Goal: Submit feedback/report problem

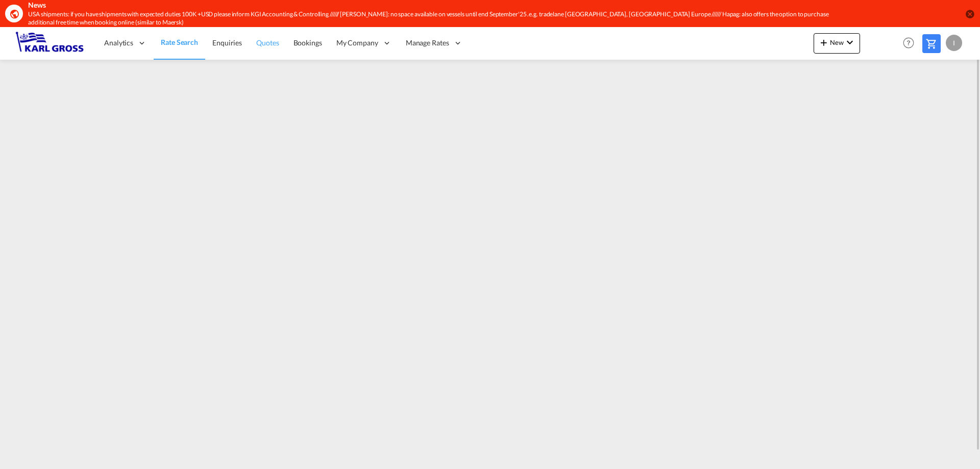
click at [268, 47] on span "Quotes" at bounding box center [267, 42] width 22 height 9
click at [236, 47] on span "Enquiries" at bounding box center [227, 42] width 30 height 9
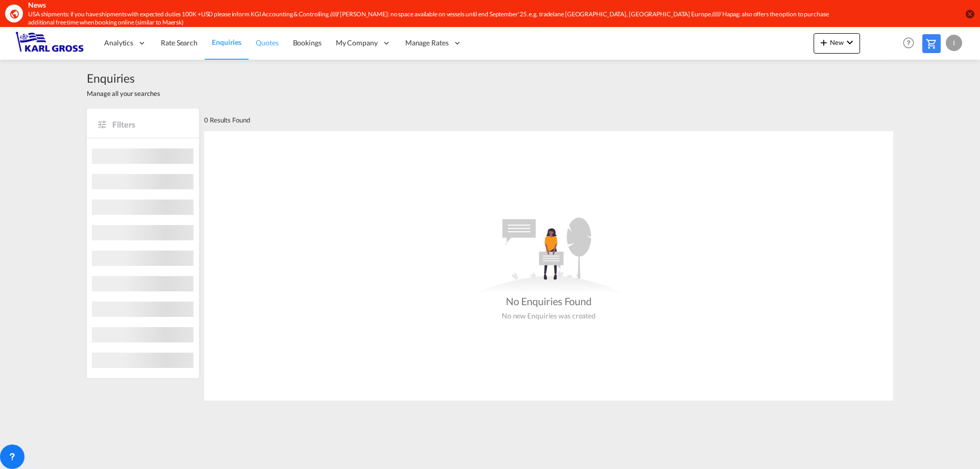
click at [272, 45] on span "Quotes" at bounding box center [267, 42] width 22 height 9
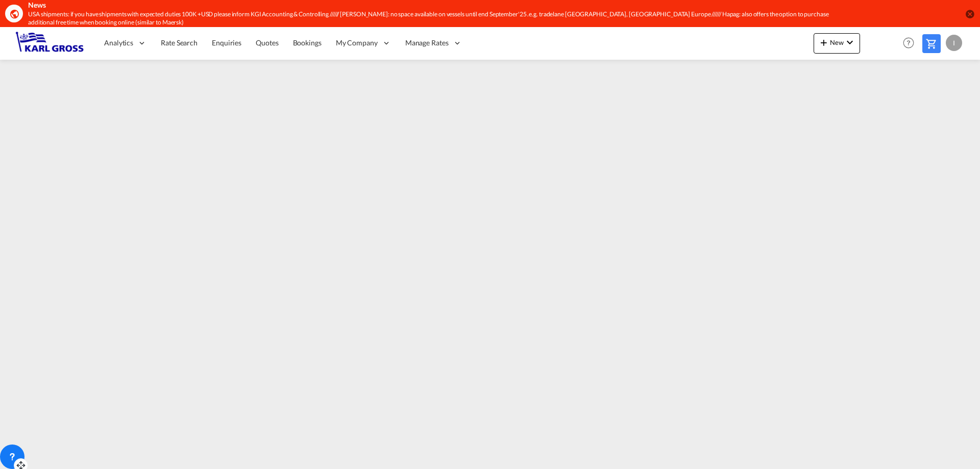
click at [10, 461] on icon at bounding box center [12, 457] width 10 height 10
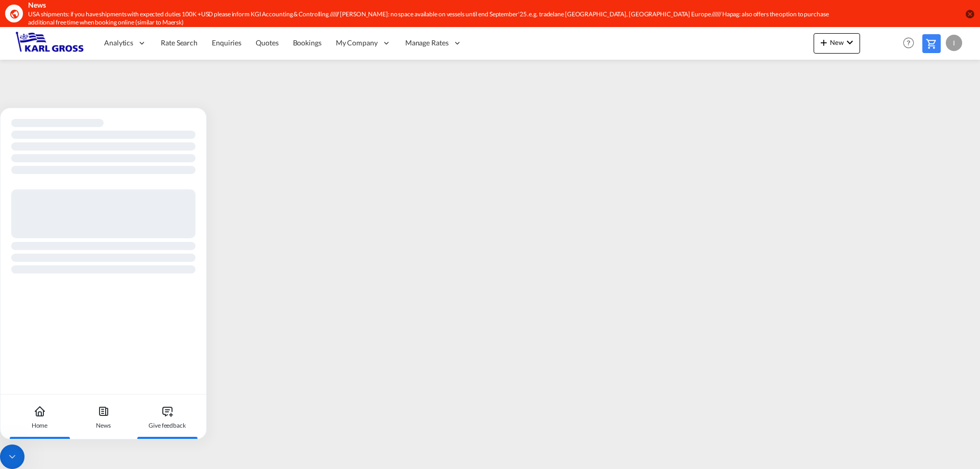
click at [172, 412] on icon at bounding box center [167, 411] width 12 height 12
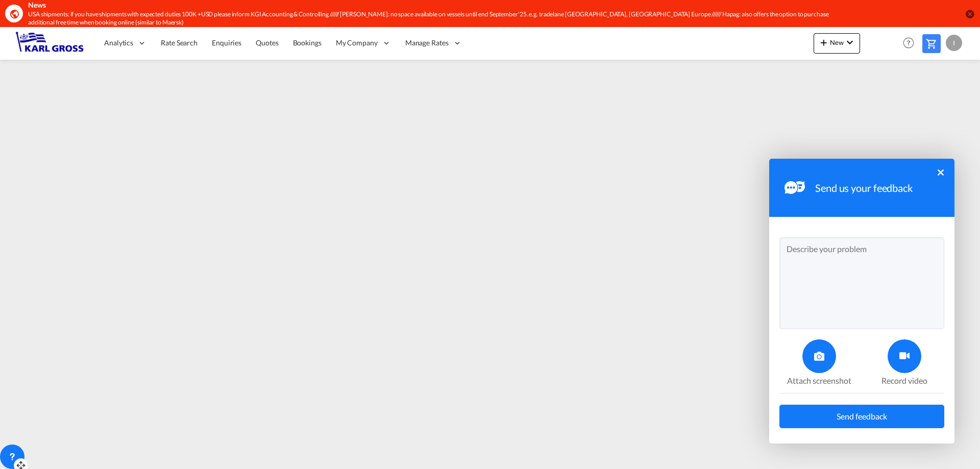
click at [806, 358] on div at bounding box center [819, 356] width 34 height 34
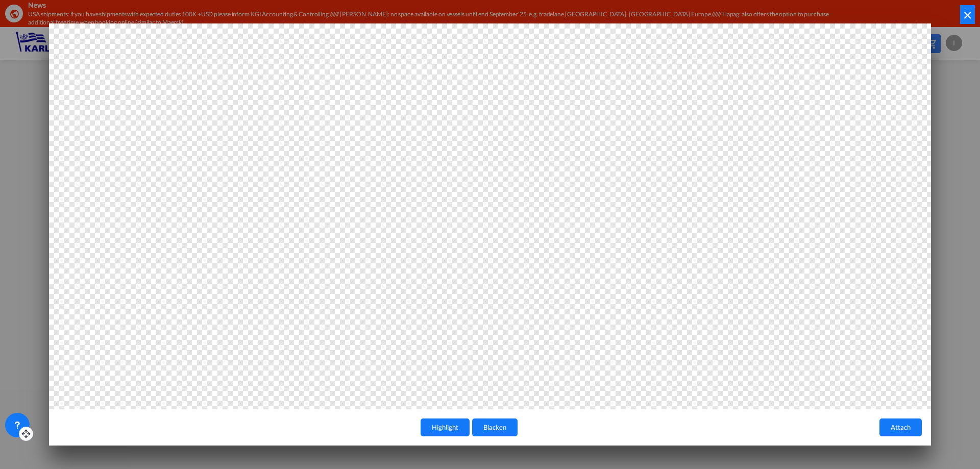
click at [967, 10] on button "×" at bounding box center [967, 14] width 15 height 19
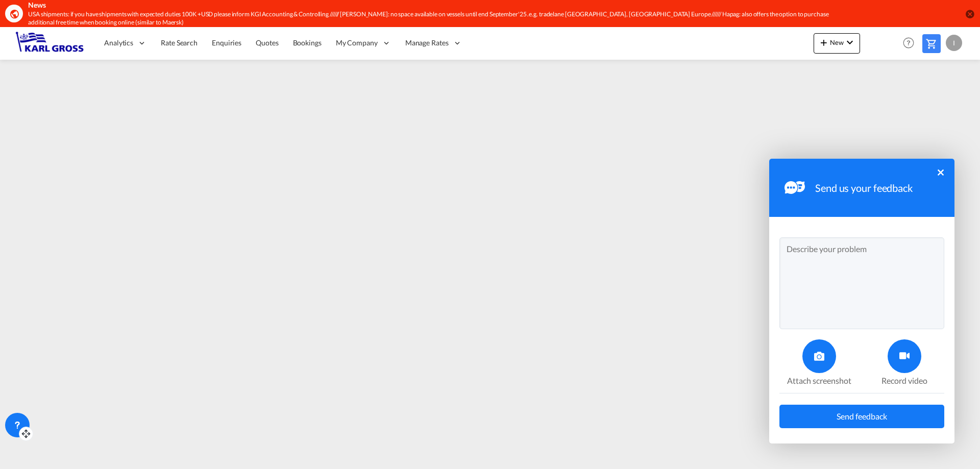
click at [900, 369] on div at bounding box center [904, 356] width 34 height 34
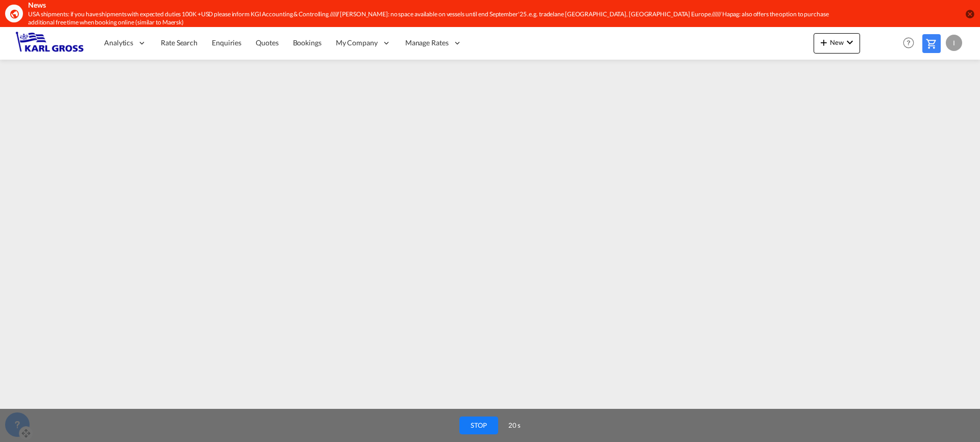
click at [480, 422] on button "STOP" at bounding box center [478, 426] width 39 height 18
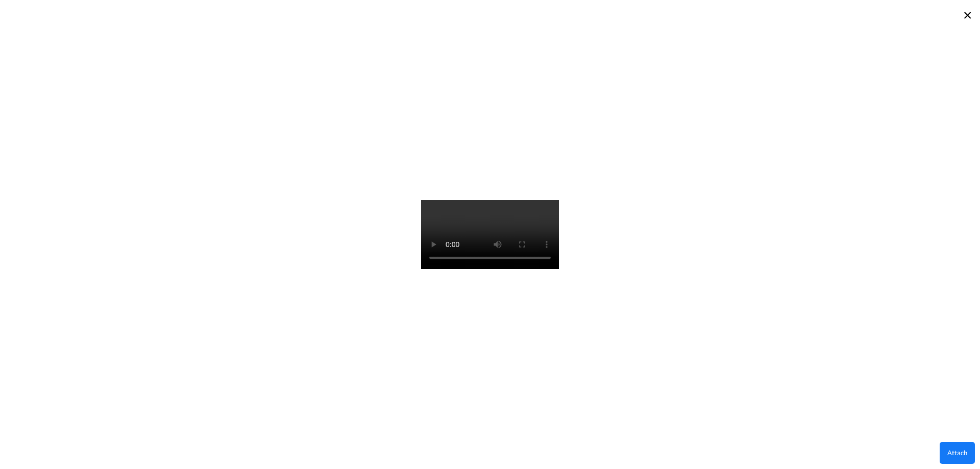
click at [954, 452] on button "Attach" at bounding box center [956, 453] width 35 height 22
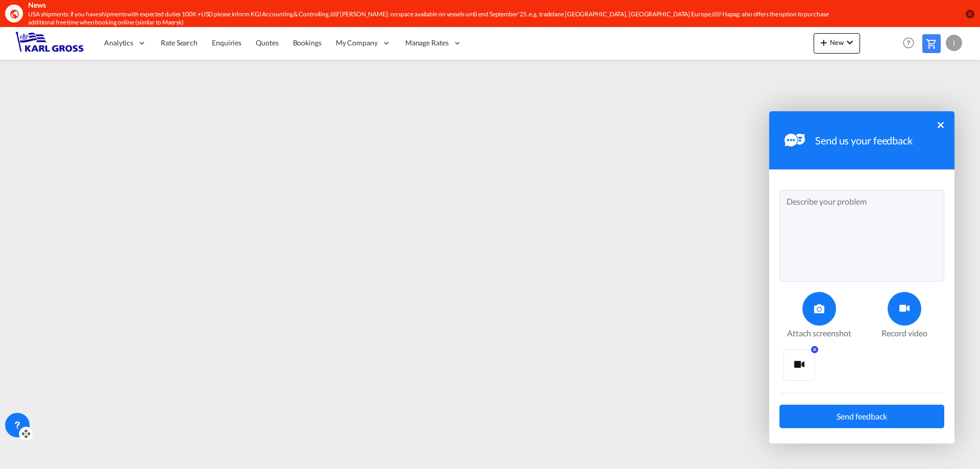
click at [810, 229] on textarea at bounding box center [861, 236] width 165 height 92
type textarea "Dear team, when making amendments in the quotations the changes are not saved f…"
click at [849, 414] on span "Send feedback" at bounding box center [861, 416] width 51 height 8
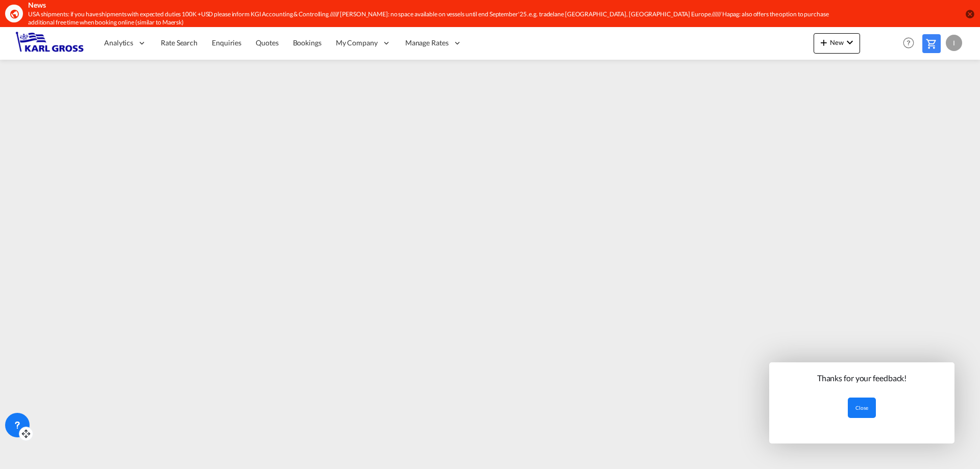
click at [869, 405] on button "Close" at bounding box center [861, 407] width 28 height 20
